Goal: Task Accomplishment & Management: Complete application form

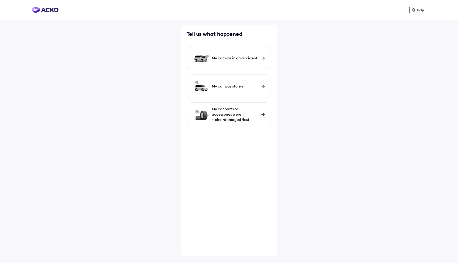
click at [52, 13] on img at bounding box center [45, 10] width 27 height 6
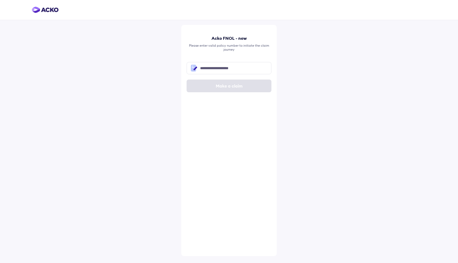
click at [44, 12] on img at bounding box center [45, 10] width 27 height 6
